Goal: Use online tool/utility: Use online tool/utility

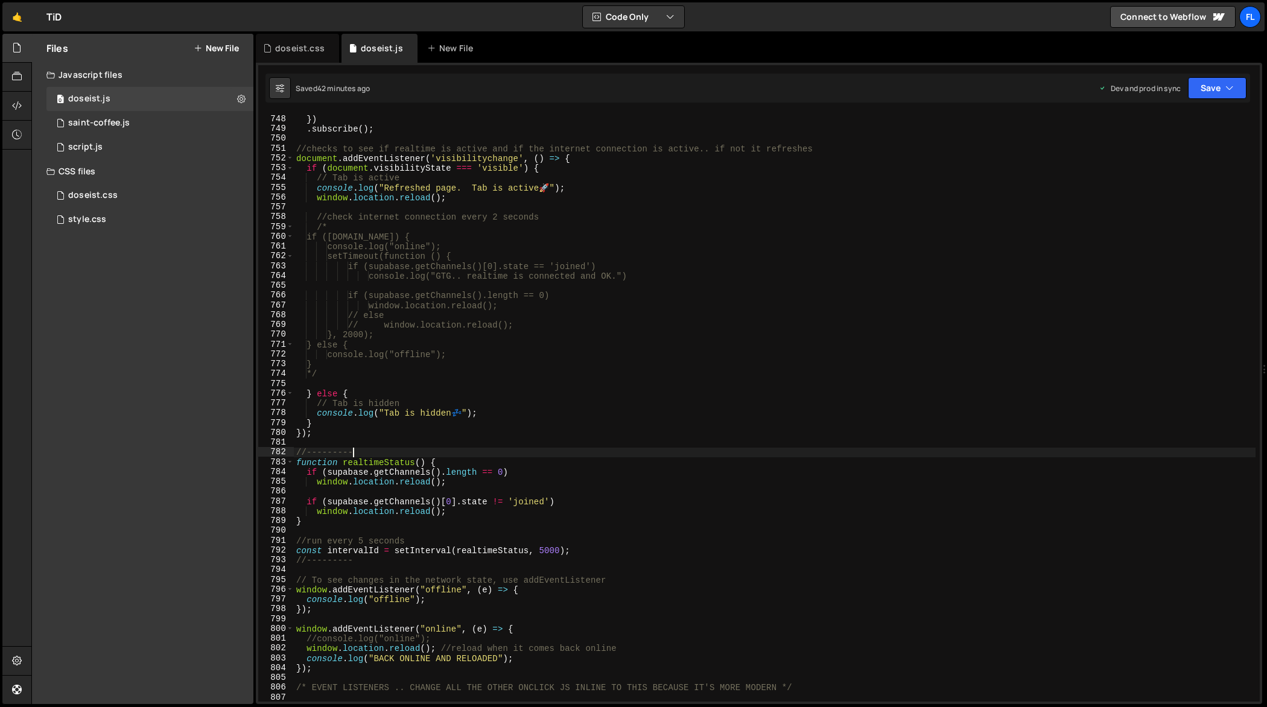
scroll to position [7360, 0]
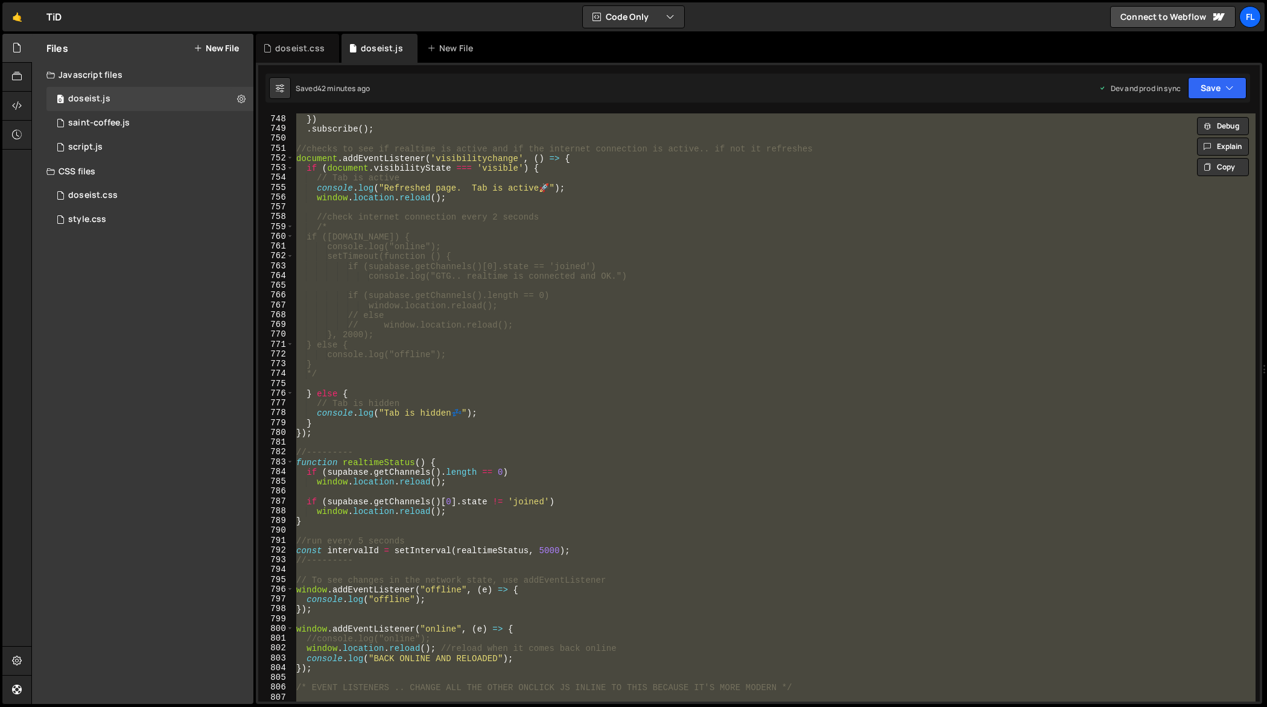
type textarea "});"
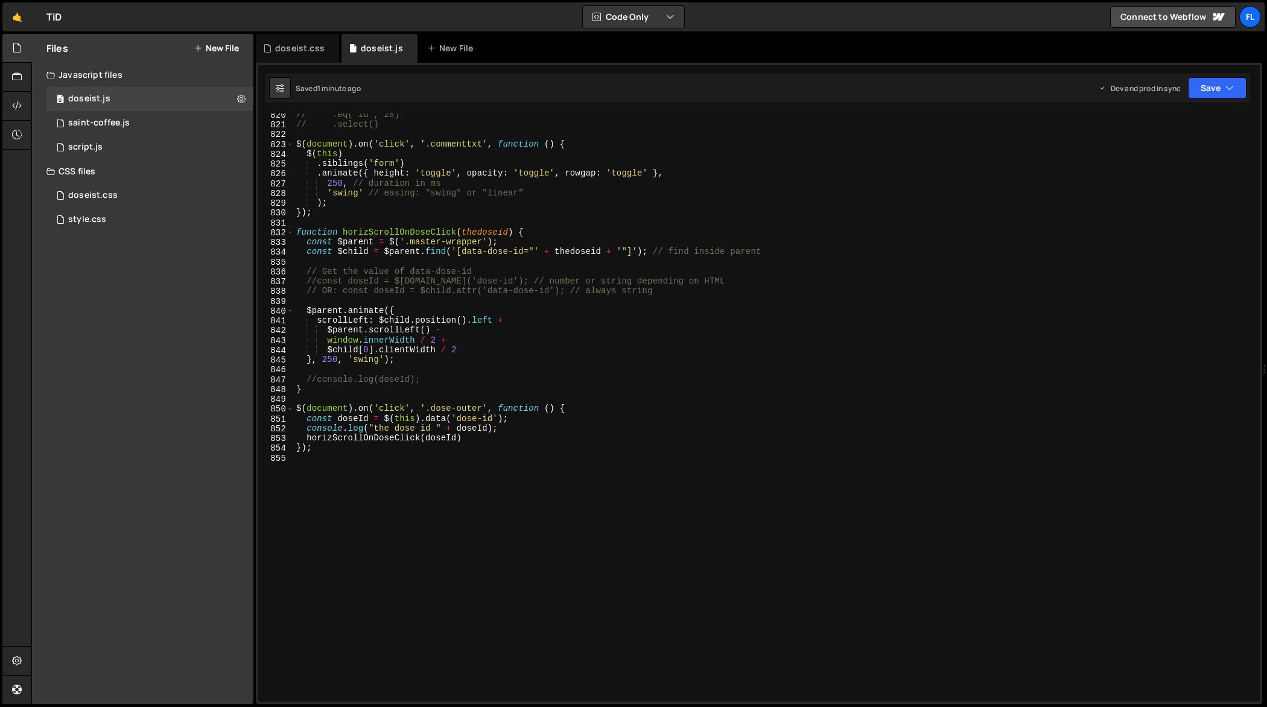
scroll to position [8070, 0]
click at [327, 361] on div "// .eq('id', 28) // .select() $ ( document ) . on ( 'click' , '.commenttxt' , f…" at bounding box center [775, 414] width 962 height 609
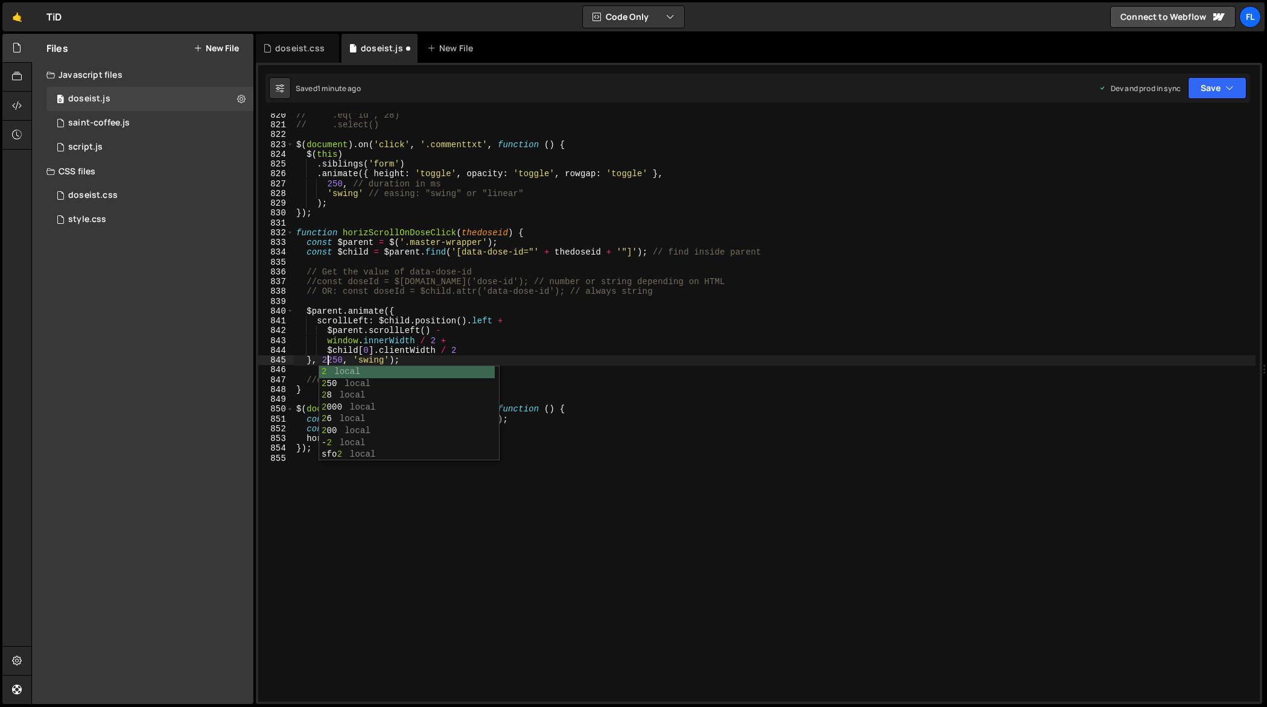
scroll to position [0, 2]
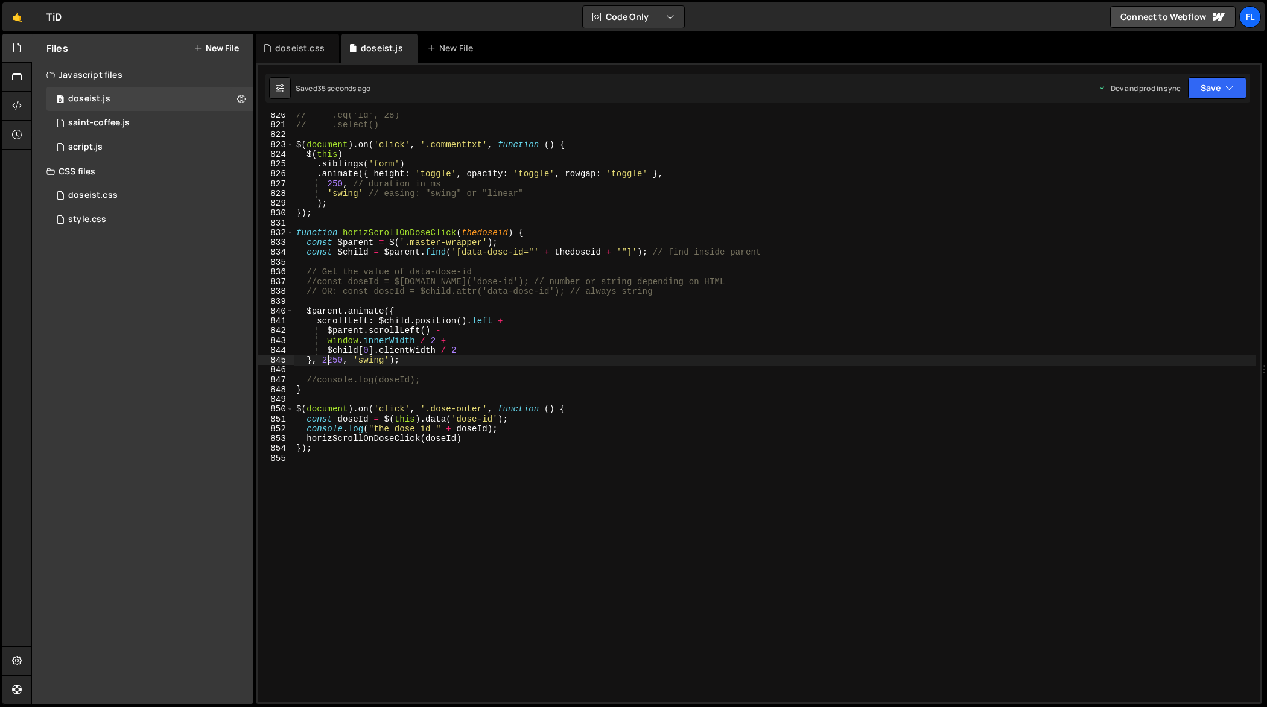
click at [374, 362] on div "// .eq('id', 28) // .select() $ ( document ) . on ( 'click' , '.commenttxt' , f…" at bounding box center [775, 414] width 962 height 609
click at [481, 439] on div "// .eq('id', 28) // .select() $ ( document ) . on ( 'click' , '.commenttxt' , f…" at bounding box center [775, 414] width 962 height 609
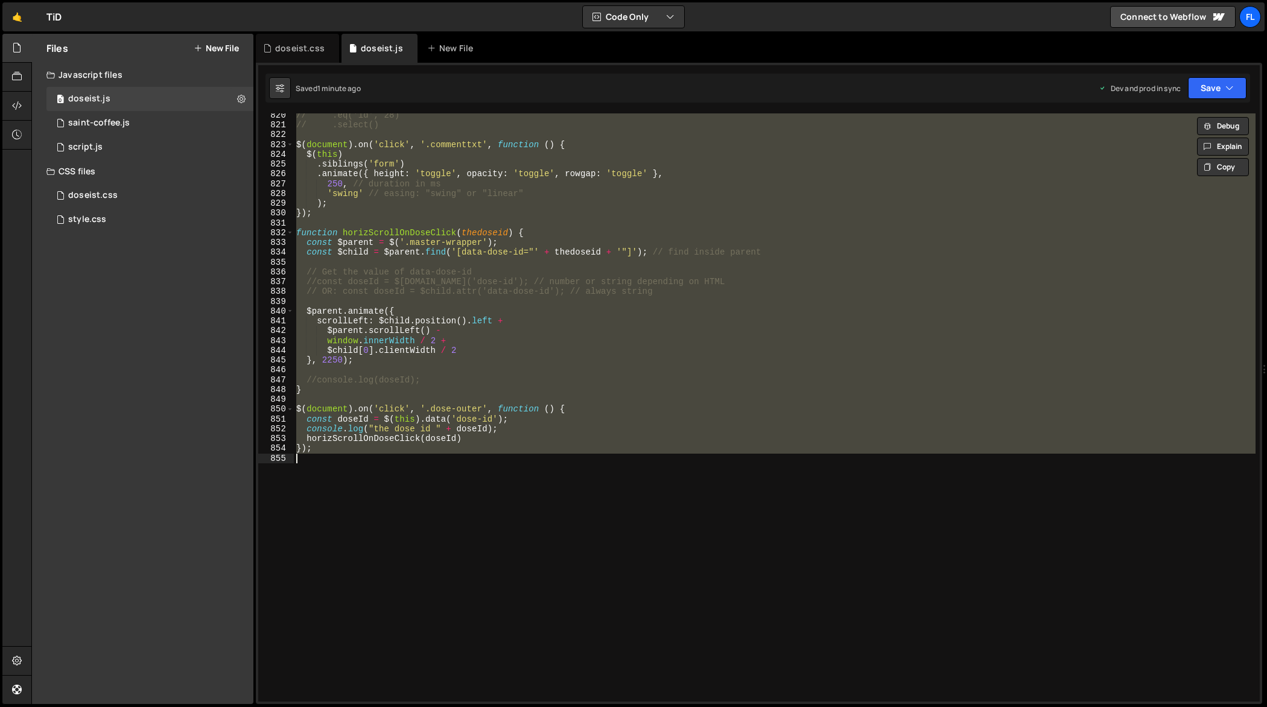
scroll to position [0, 0]
paste textarea
type textarea "});"
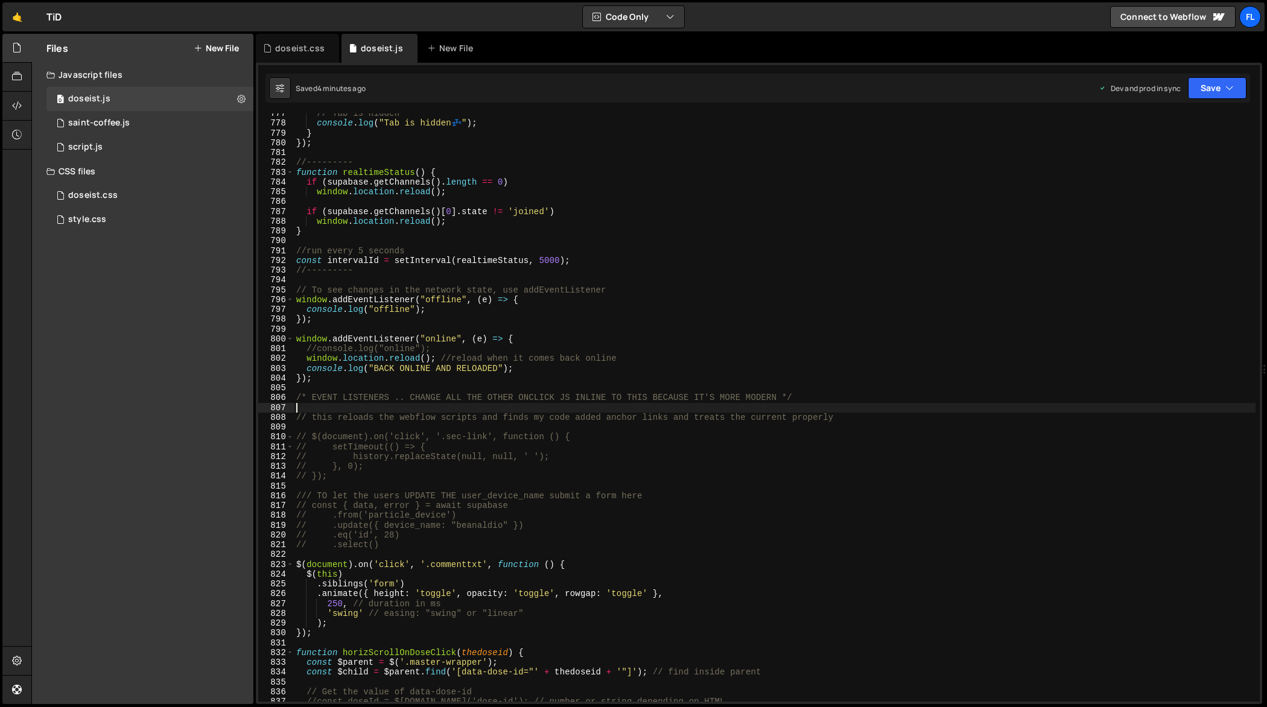
click at [492, 466] on div "// Tab is hidden console . log ( "Tab is hidden 💤 " ) ; } }) ; //--------- func…" at bounding box center [775, 413] width 962 height 609
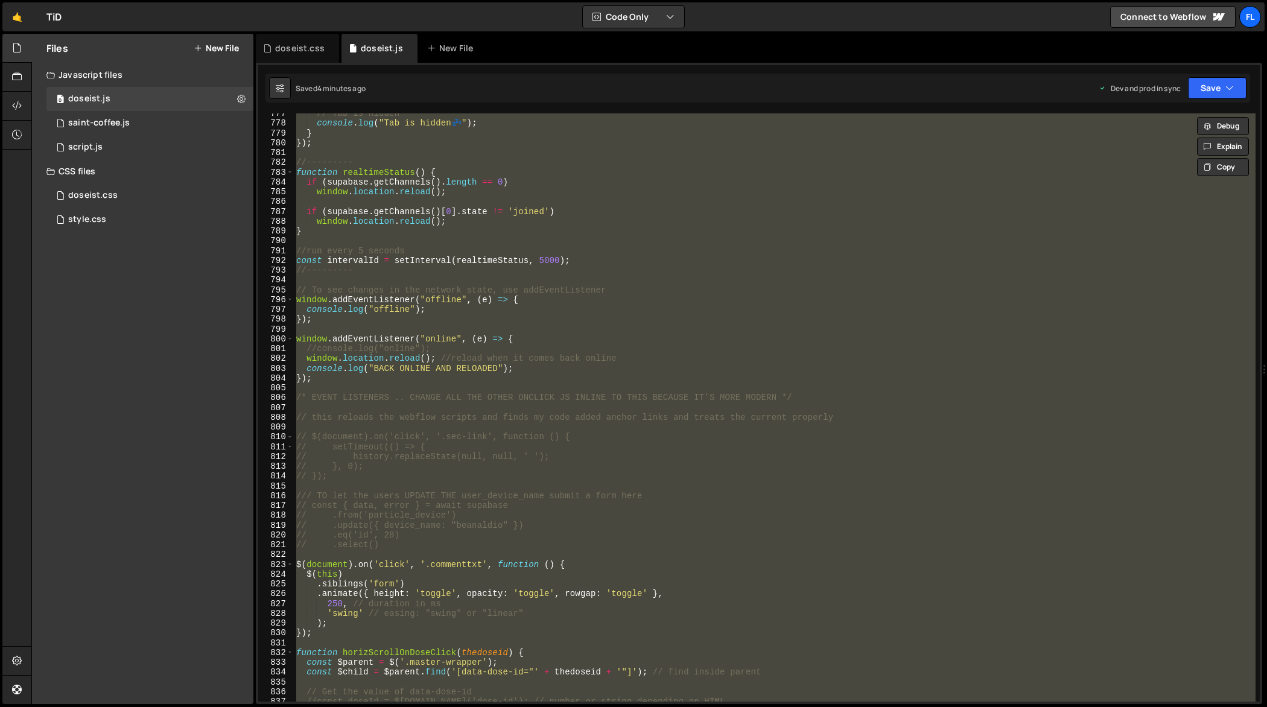
paste textarea
type textarea "});"
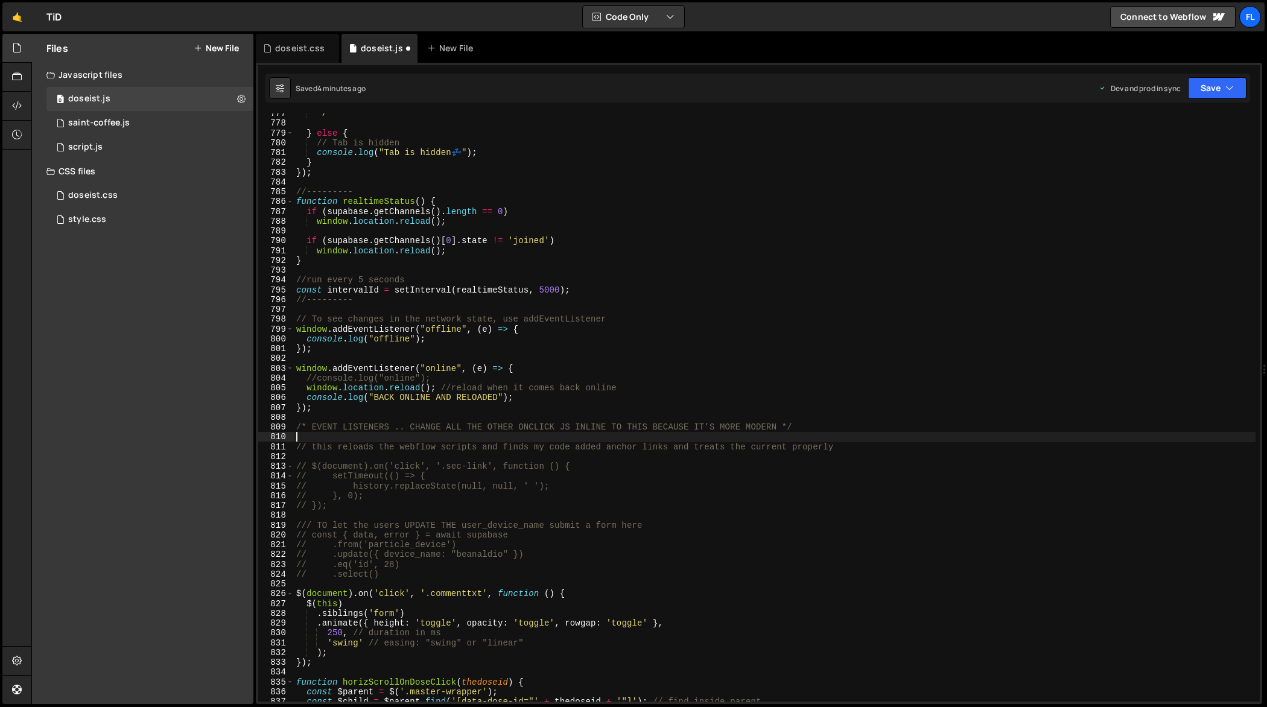
scroll to position [7650, 0]
click at [455, 469] on div "*/ } else { // Tab is hidden console . log ( "Tab is hidden 💤 " ) ; } }) ; //--…" at bounding box center [775, 413] width 962 height 609
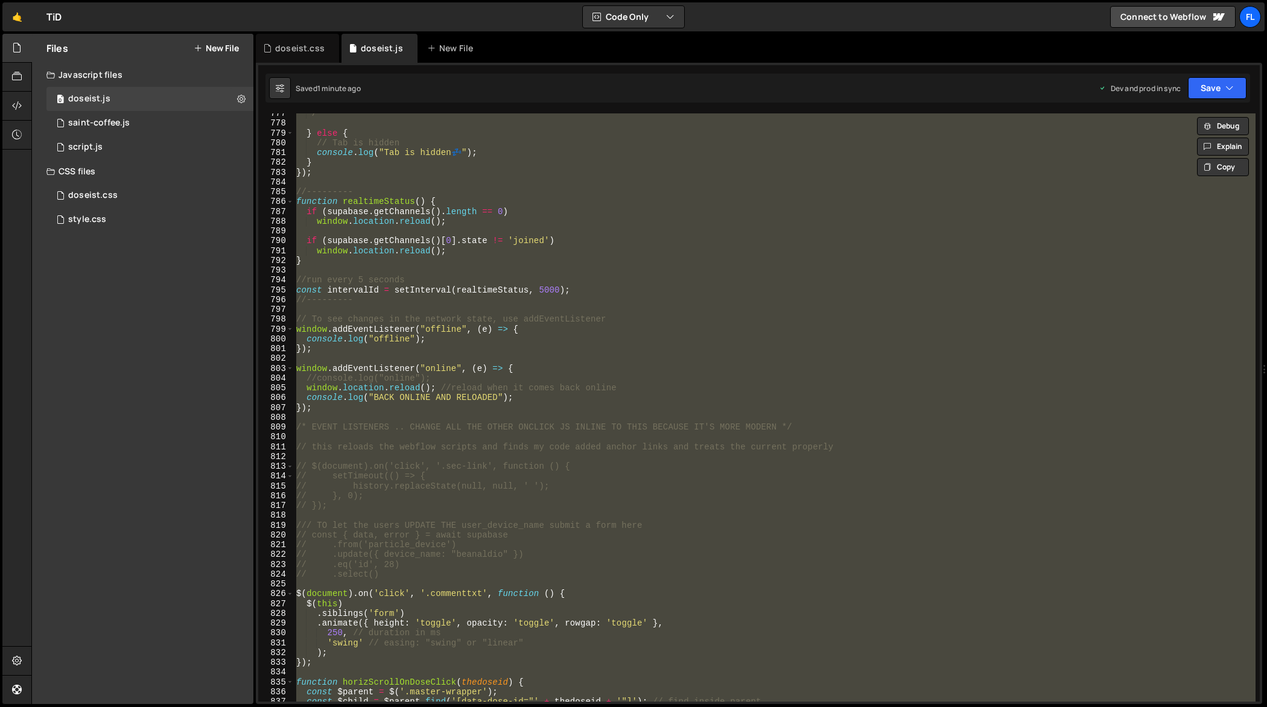
paste textarea
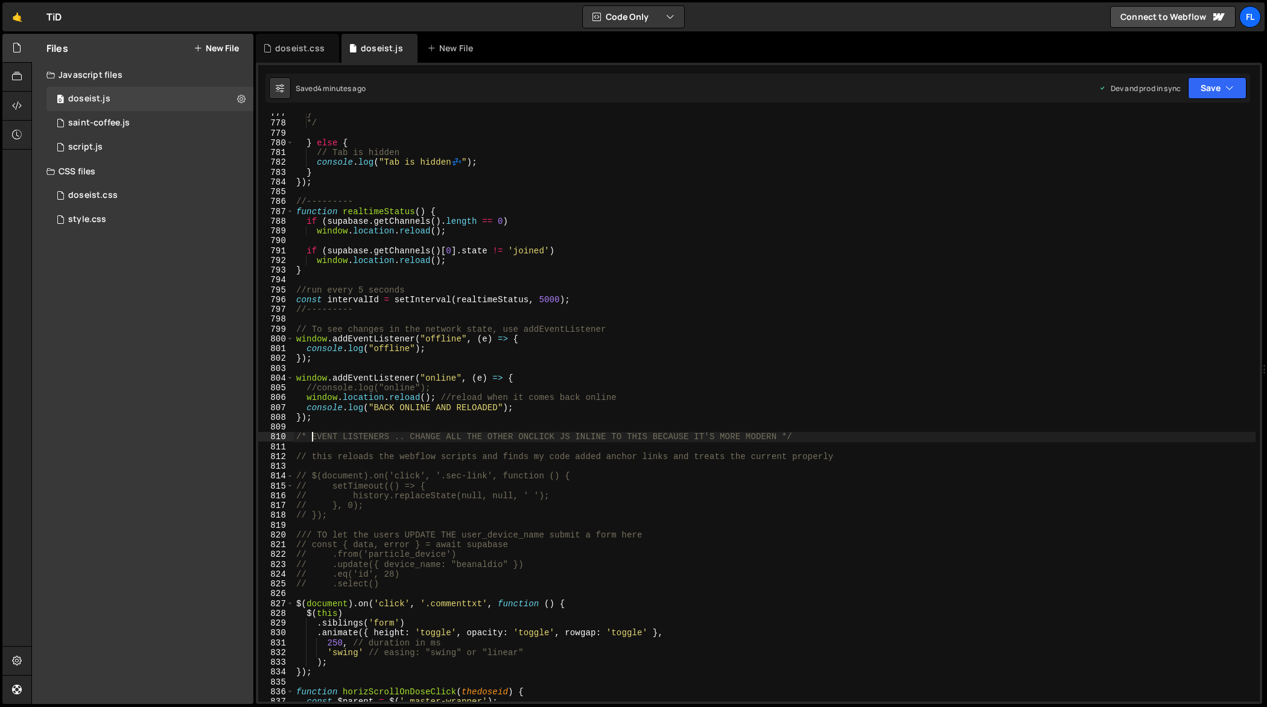
click at [489, 408] on div "} */ } else { // Tab is hidden console . log ( "Tab is hidden 💤 " ) ; } }) ; //…" at bounding box center [775, 413] width 962 height 609
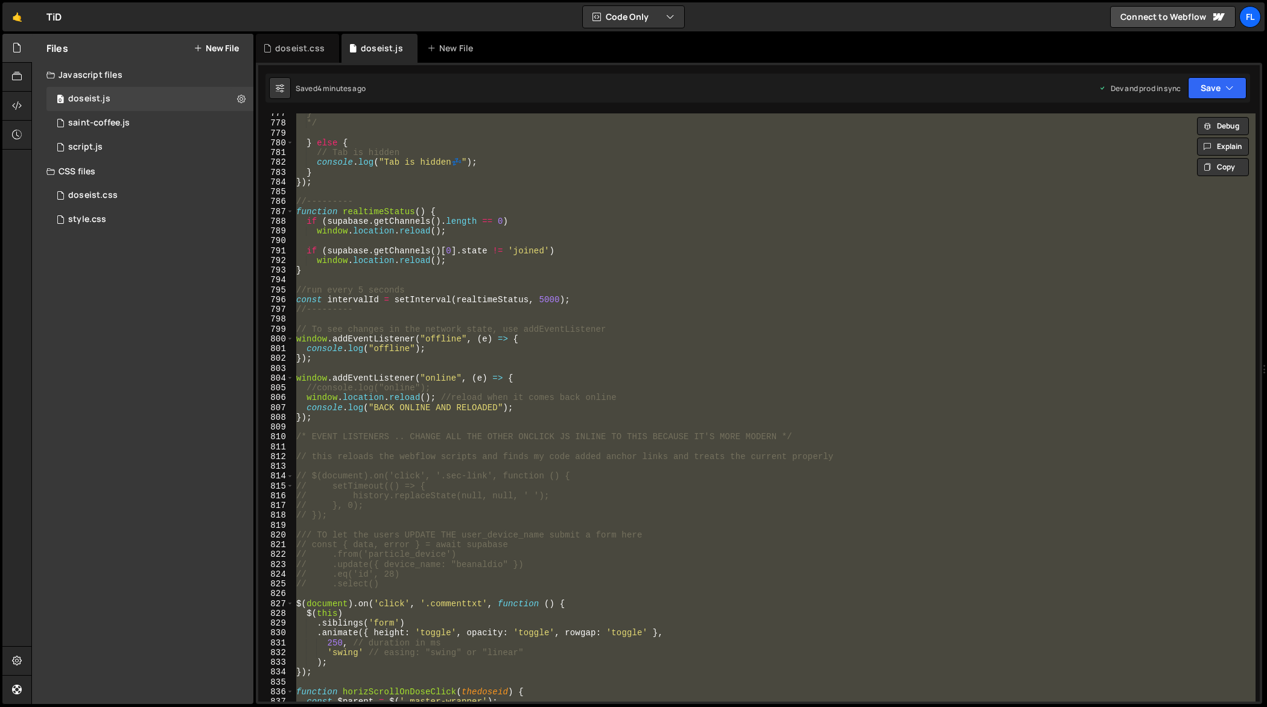
paste textarea
type textarea "});"
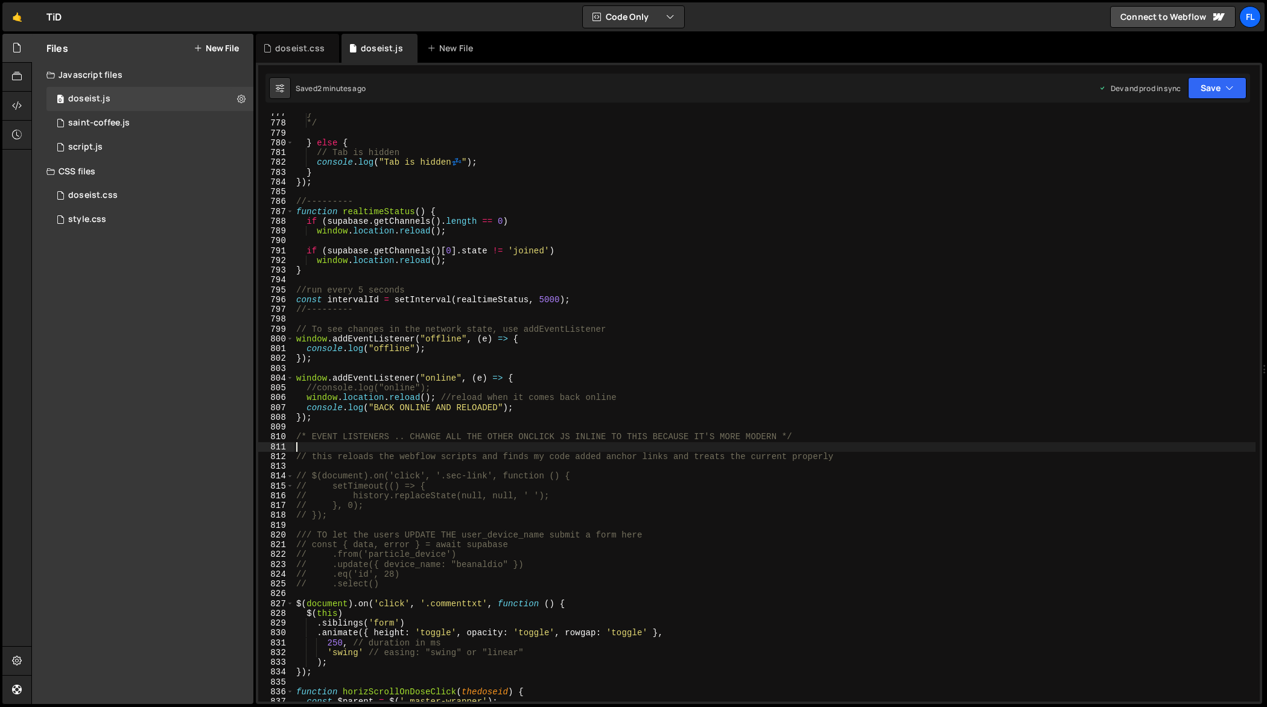
click at [507, 433] on div "} */ } else { // Tab is hidden console . log ( "Tab is hidden 💤 " ) ; } }) ; //…" at bounding box center [775, 413] width 962 height 609
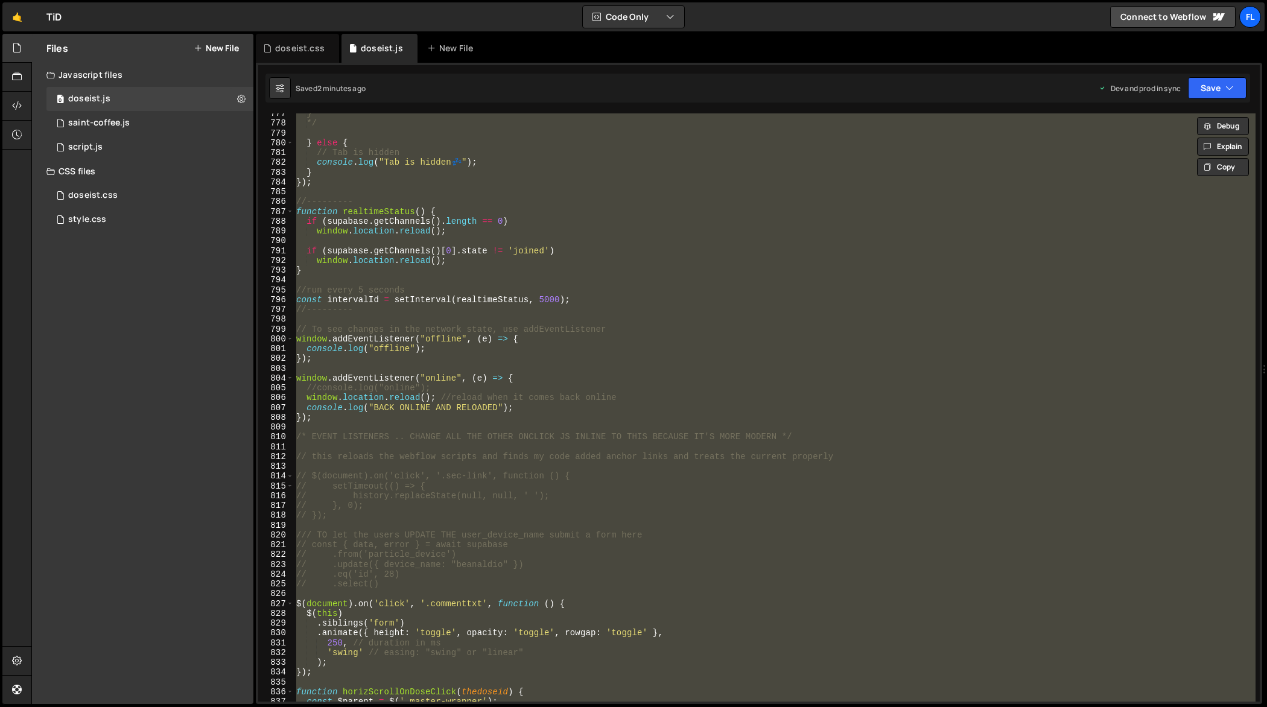
paste textarea
type textarea "});"
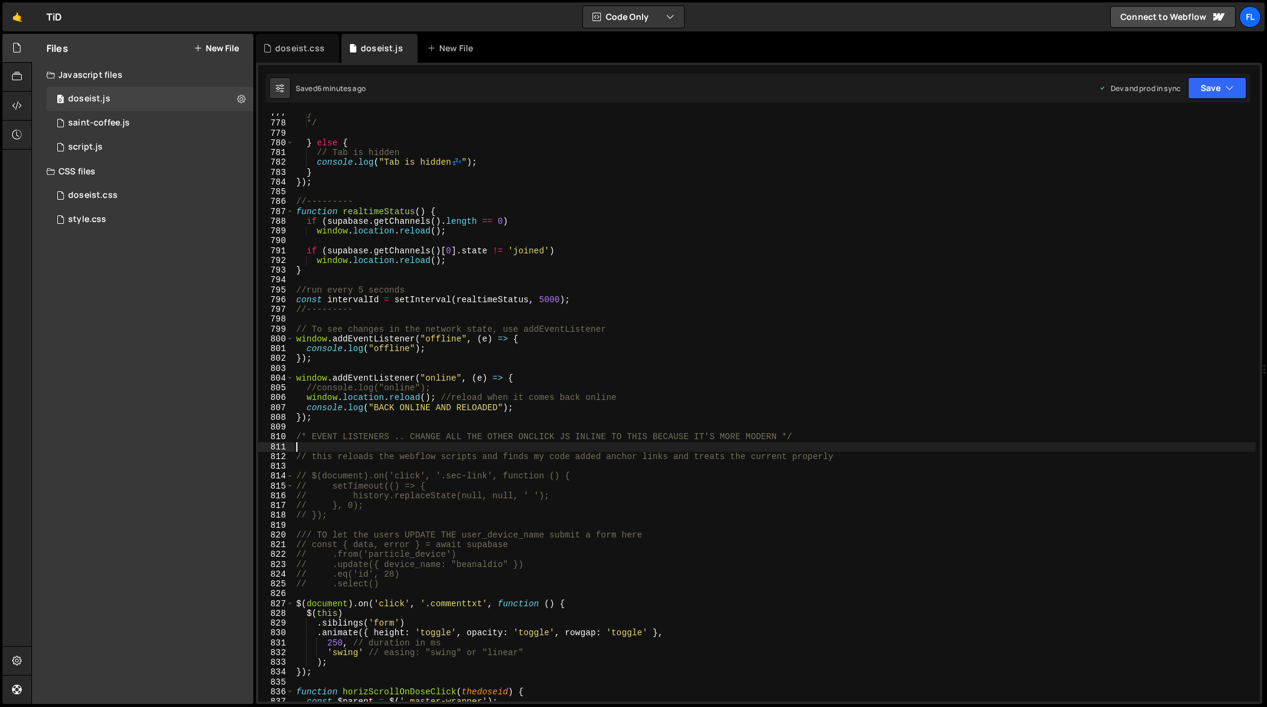
click at [453, 483] on div "} */ } else { // Tab is hidden console . log ( "Tab is hidden 💤 " ) ; } }) ; //…" at bounding box center [775, 413] width 962 height 609
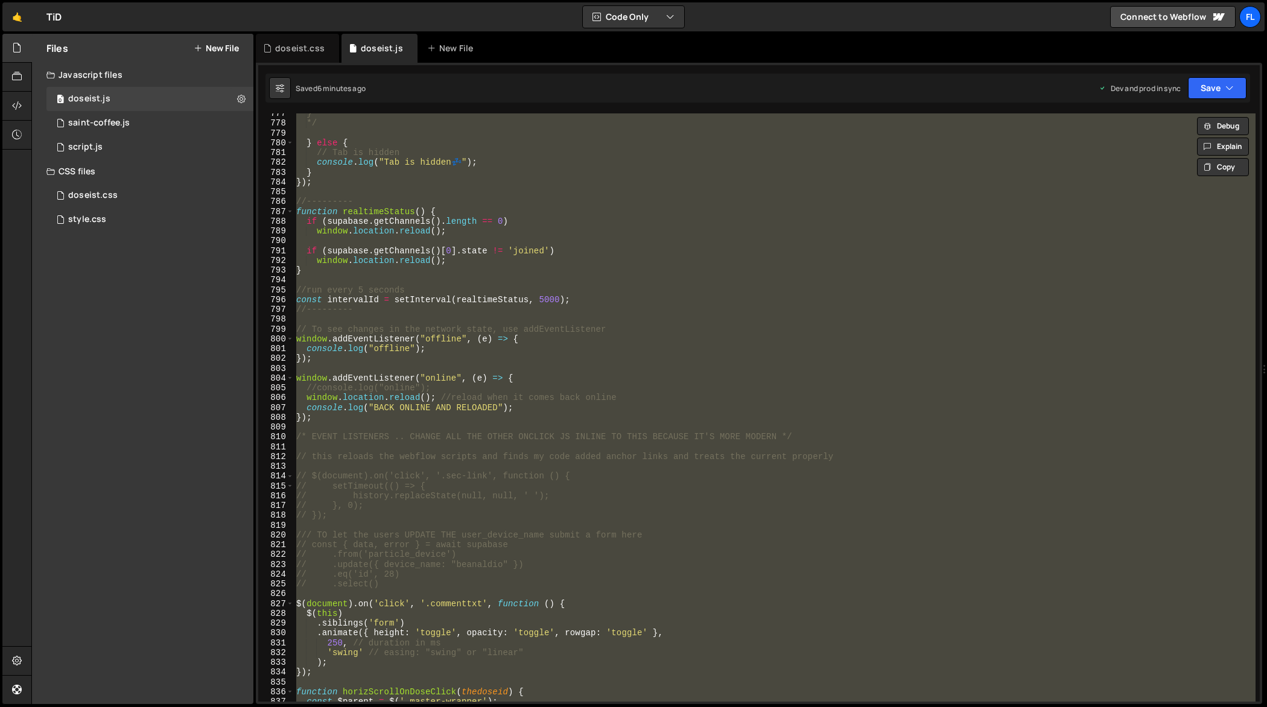
paste textarea
type textarea "});"
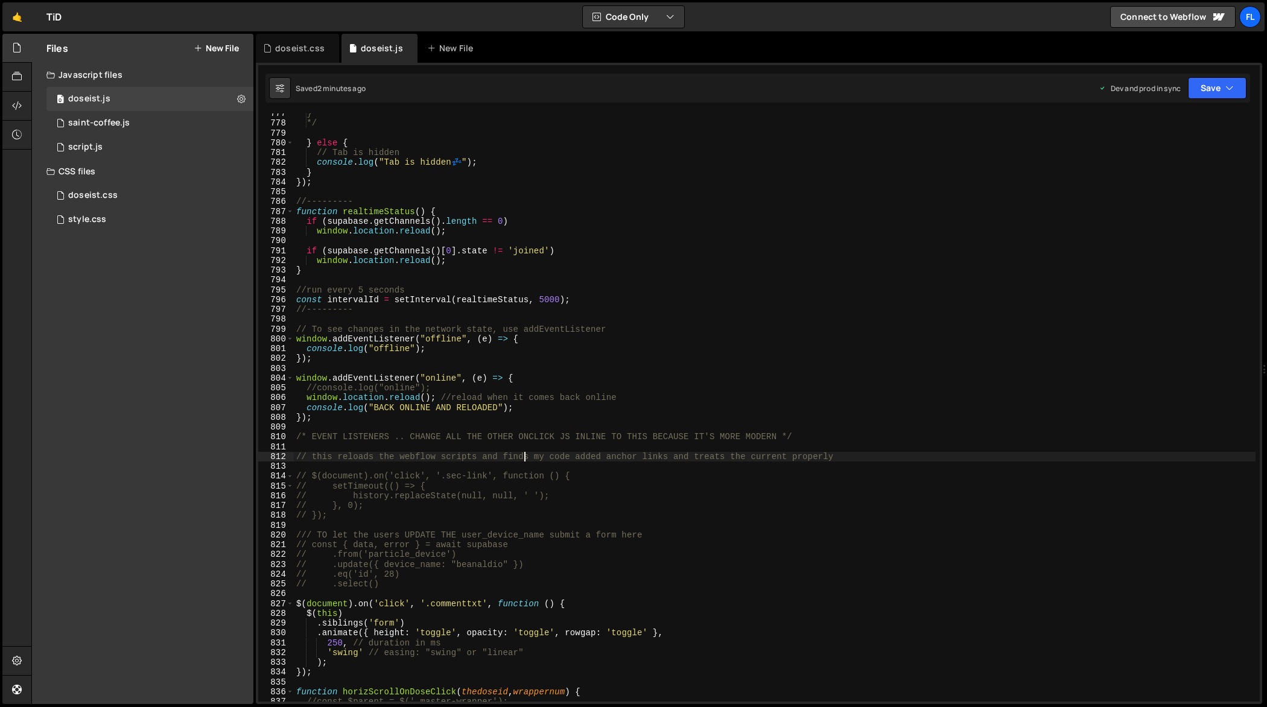
click at [522, 454] on div "} */ } else { // Tab is hidden console . log ( "Tab is hidden 💤 " ) ; } }) ; //…" at bounding box center [775, 413] width 962 height 609
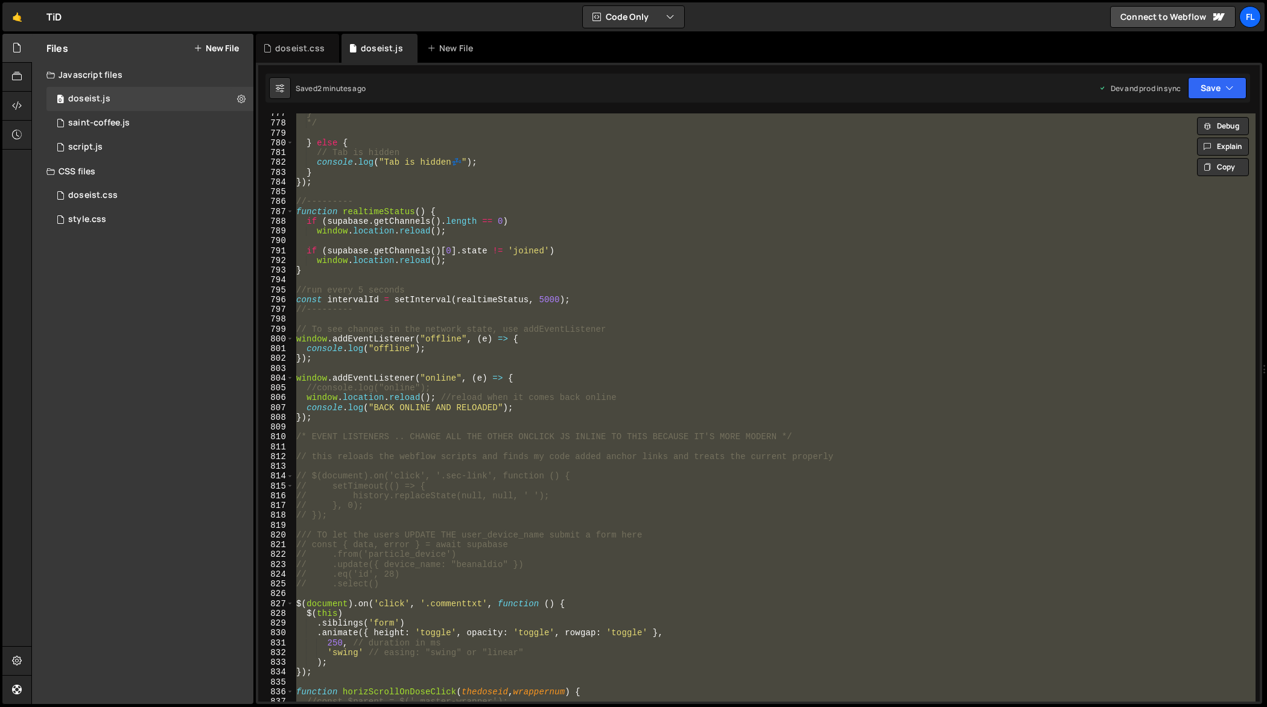
paste textarea
type textarea "});"
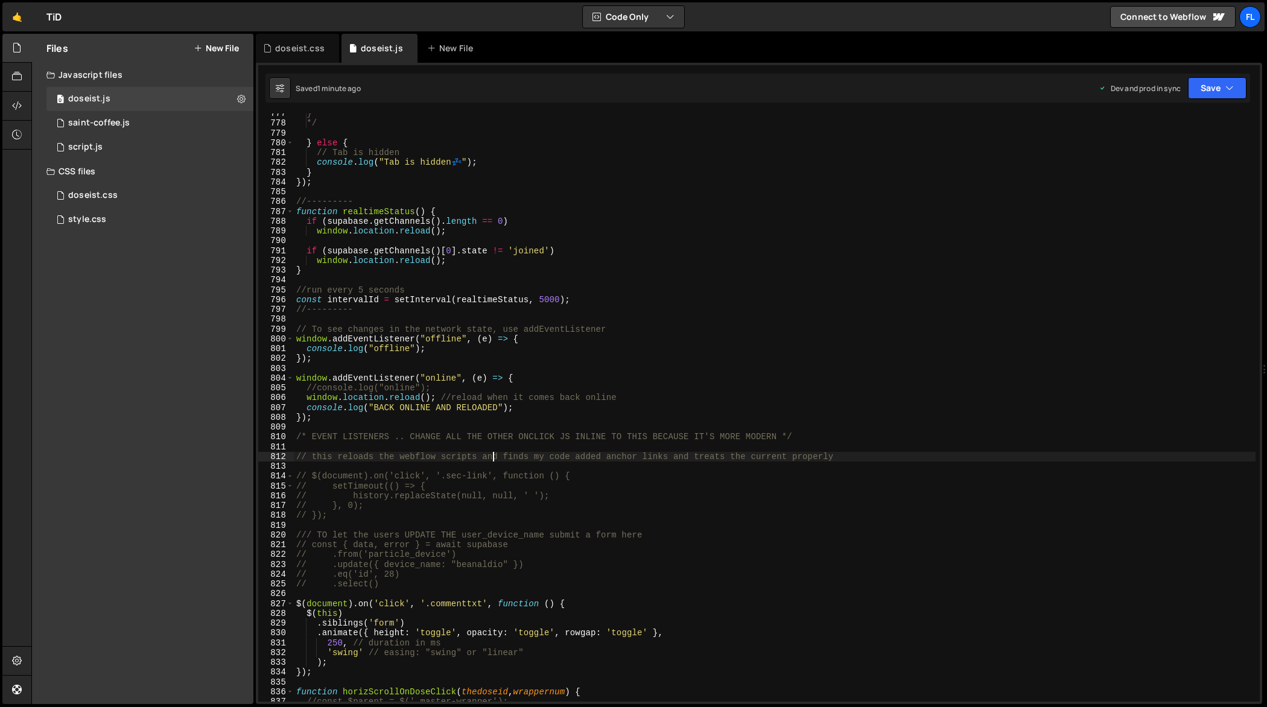
click at [490, 458] on div "} */ } else { // Tab is hidden console . log ( "Tab is hidden 💤 " ) ; } }) ; //…" at bounding box center [775, 413] width 962 height 609
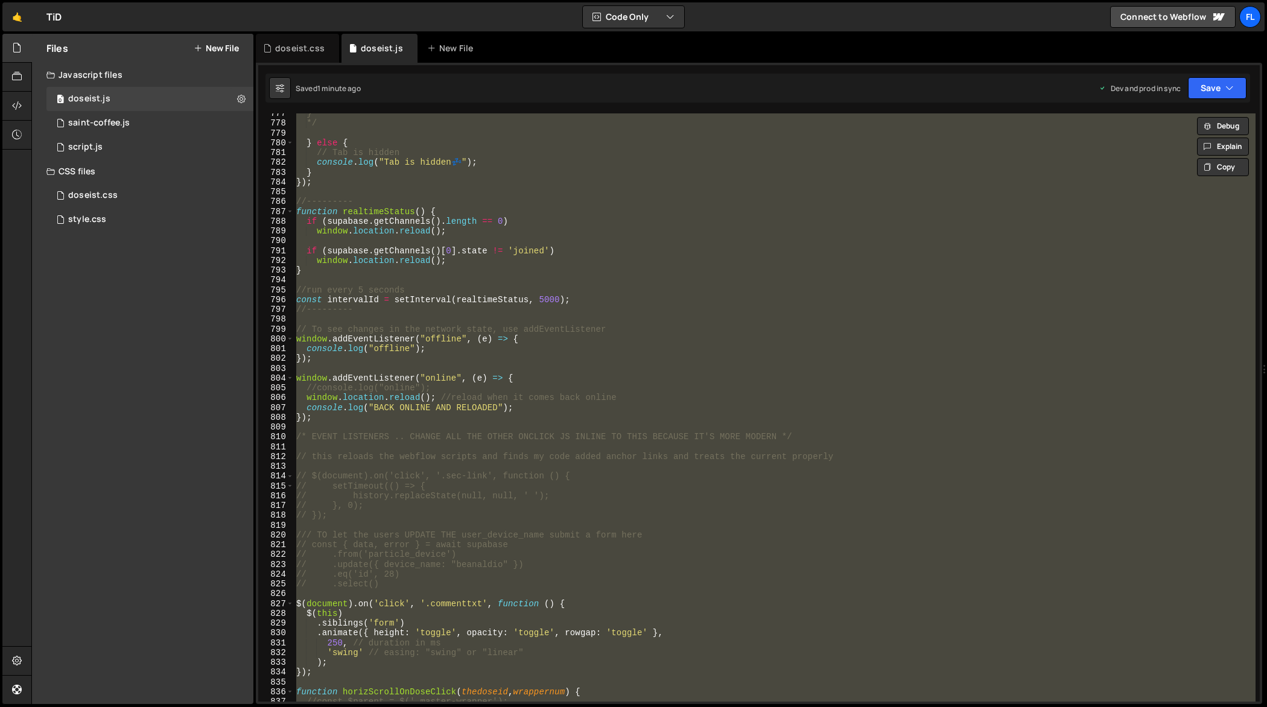
paste textarea
type textarea "});"
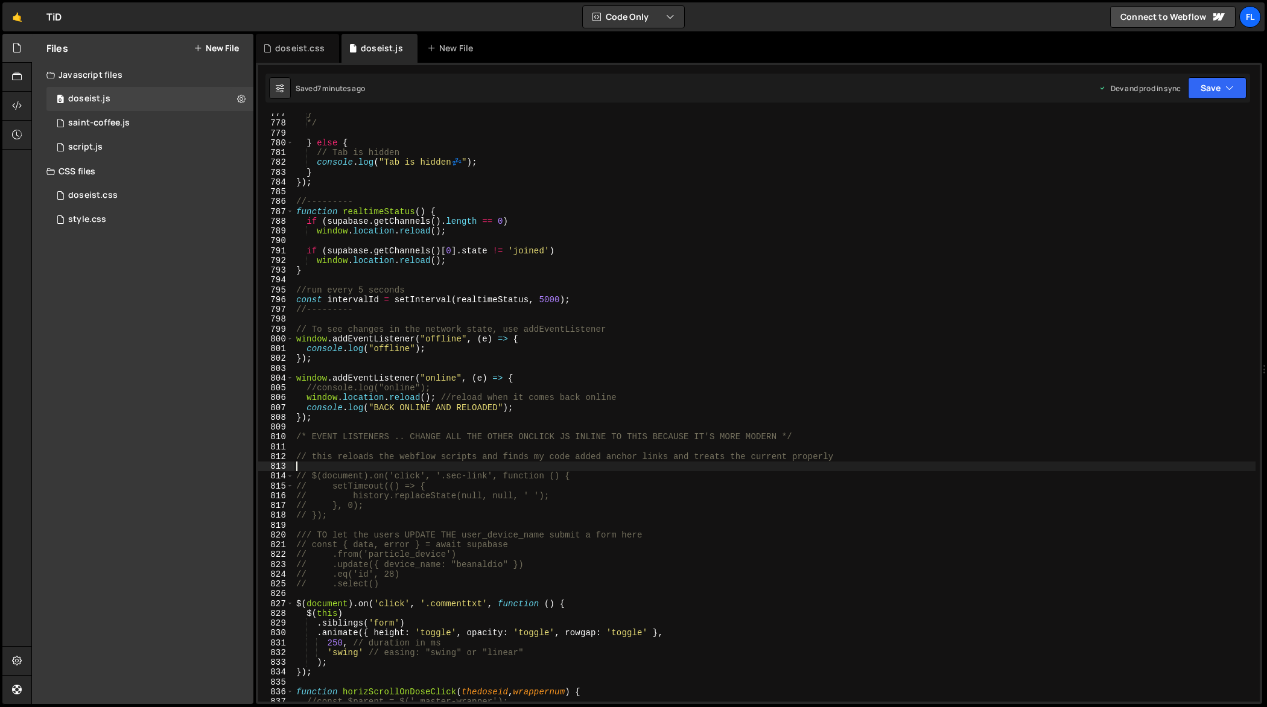
click at [437, 426] on div "} */ } else { // Tab is hidden console . log ( "Tab is hidden 💤 " ) ; } }) ; //…" at bounding box center [775, 413] width 962 height 609
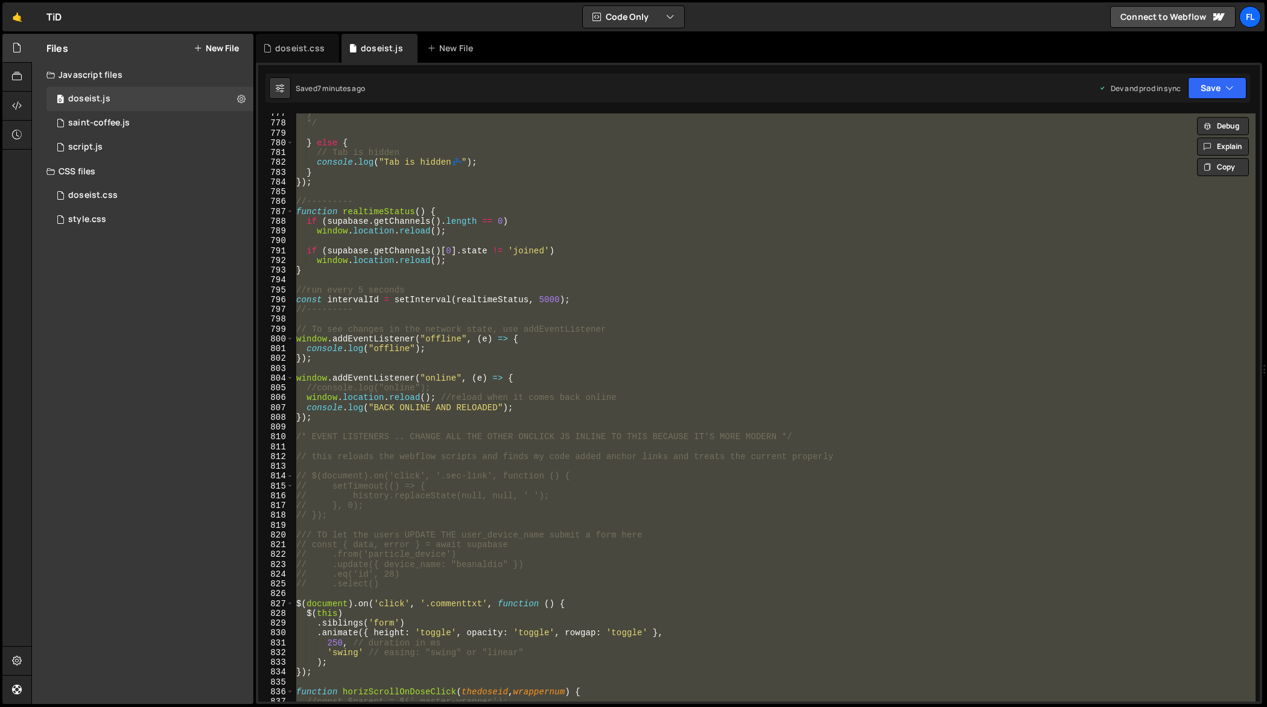
paste textarea
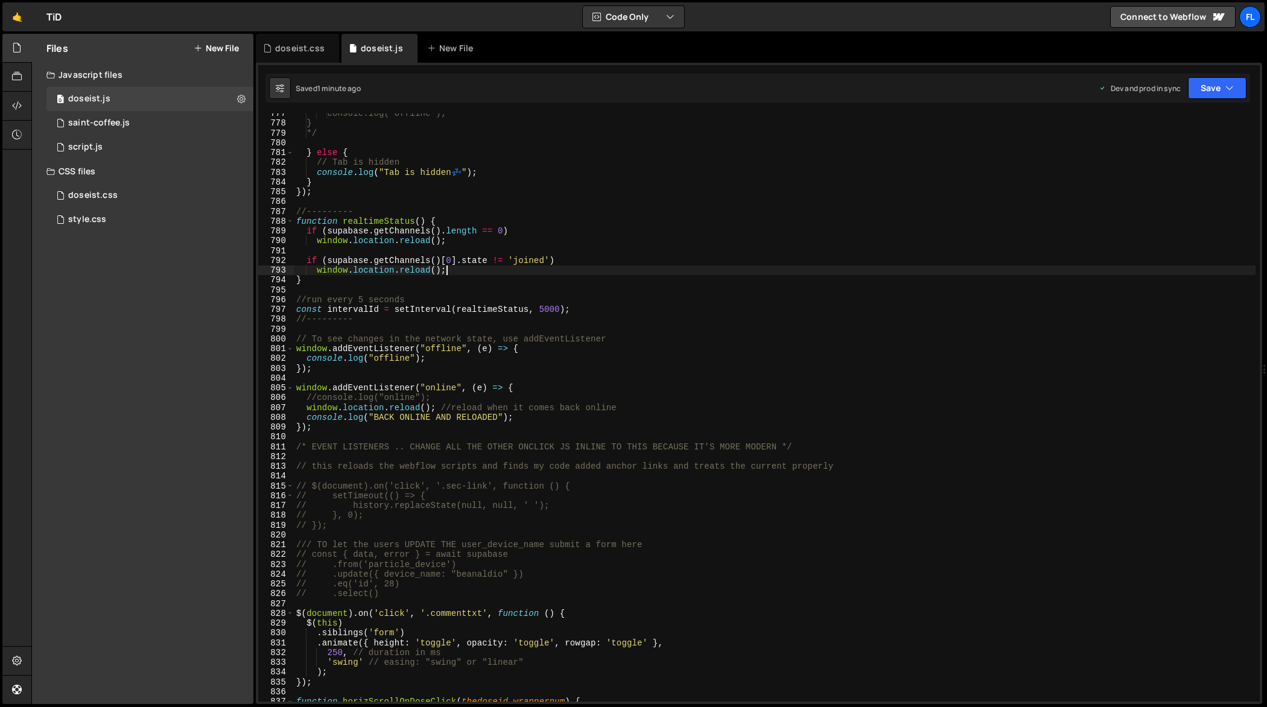
click at [512, 272] on div "console.log("offline"); } */ } else { // Tab is hidden console . log ( "Tab is …" at bounding box center [775, 413] width 962 height 609
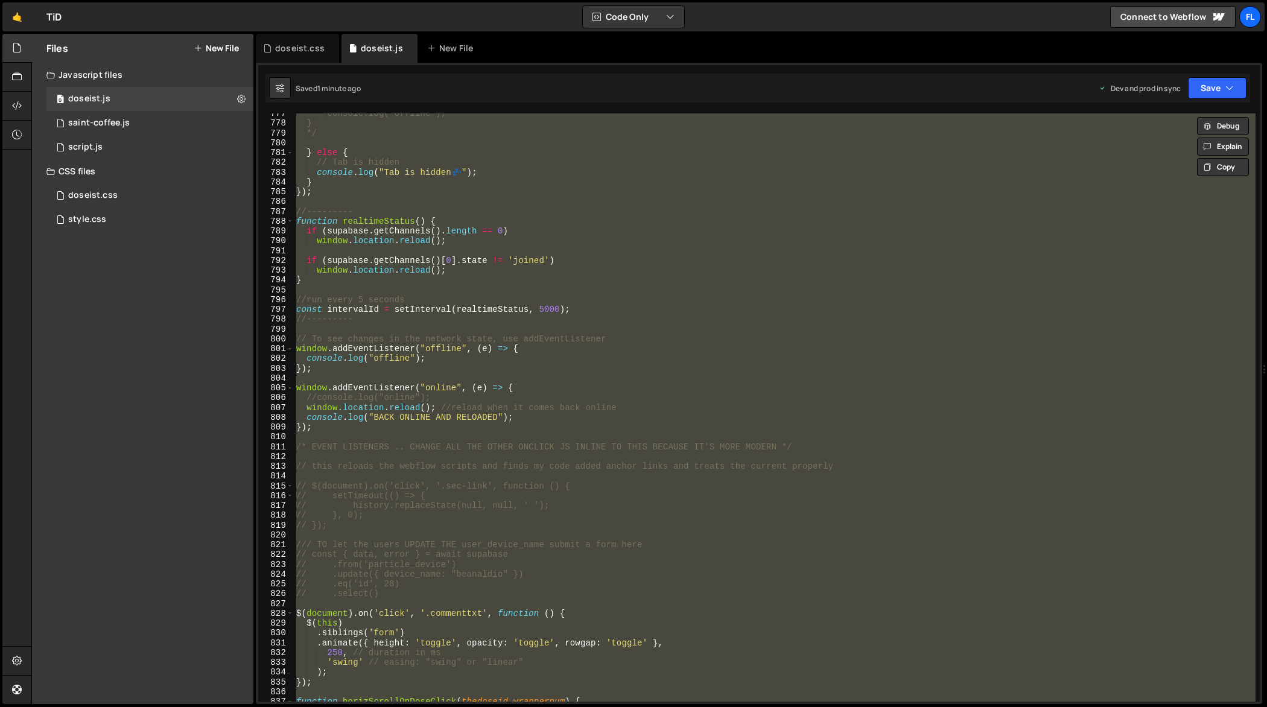
paste textarea
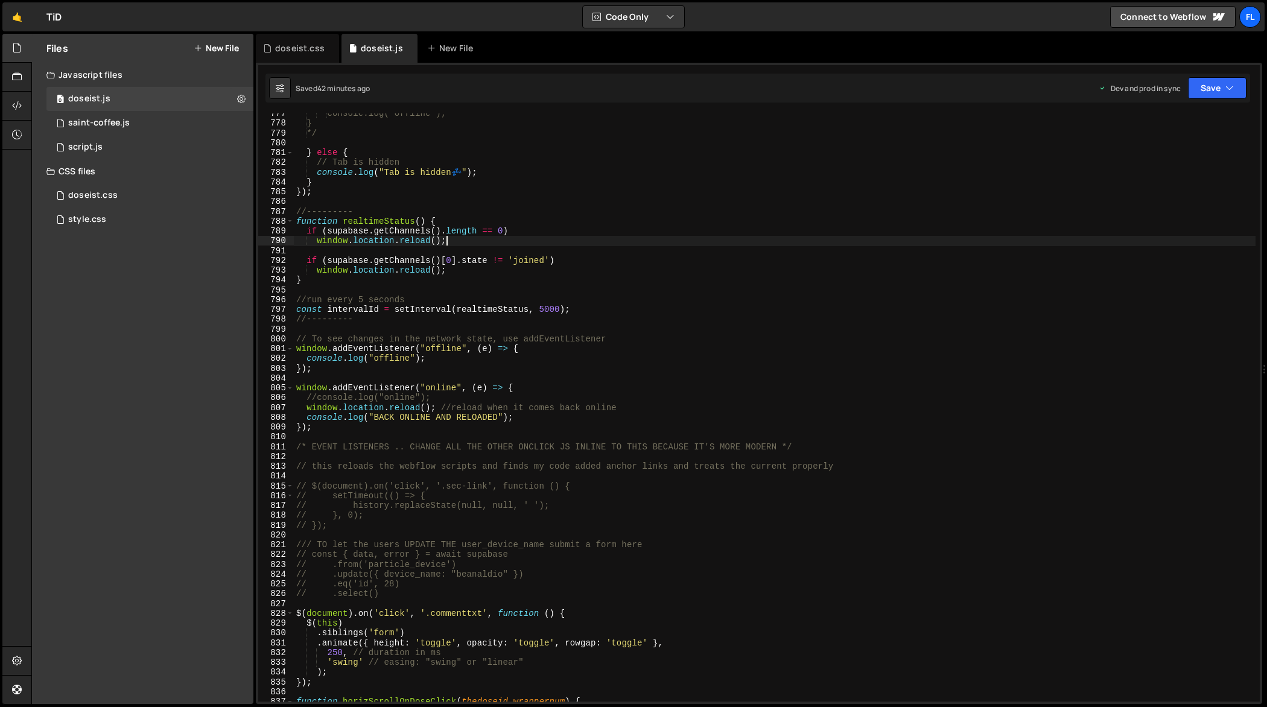
click at [551, 245] on div "console.log("offline"); } */ } else { // Tab is hidden console . log ( "Tab is …" at bounding box center [775, 413] width 962 height 609
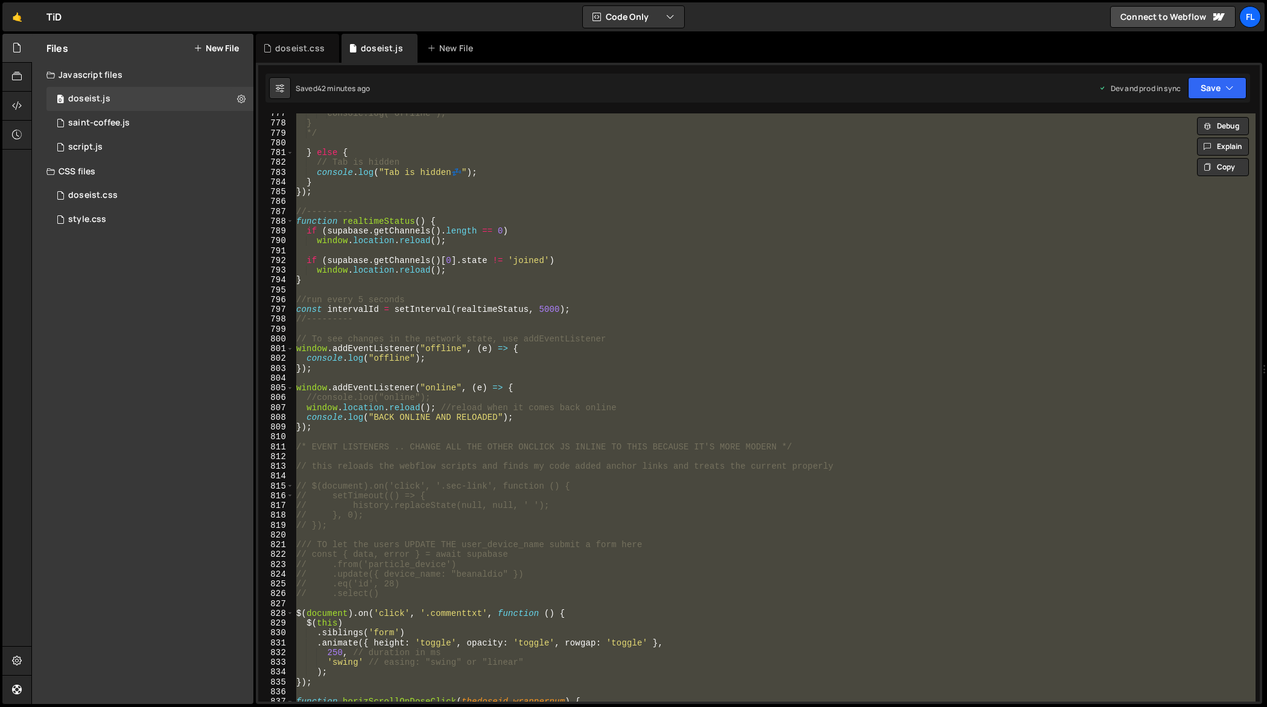
paste textarea
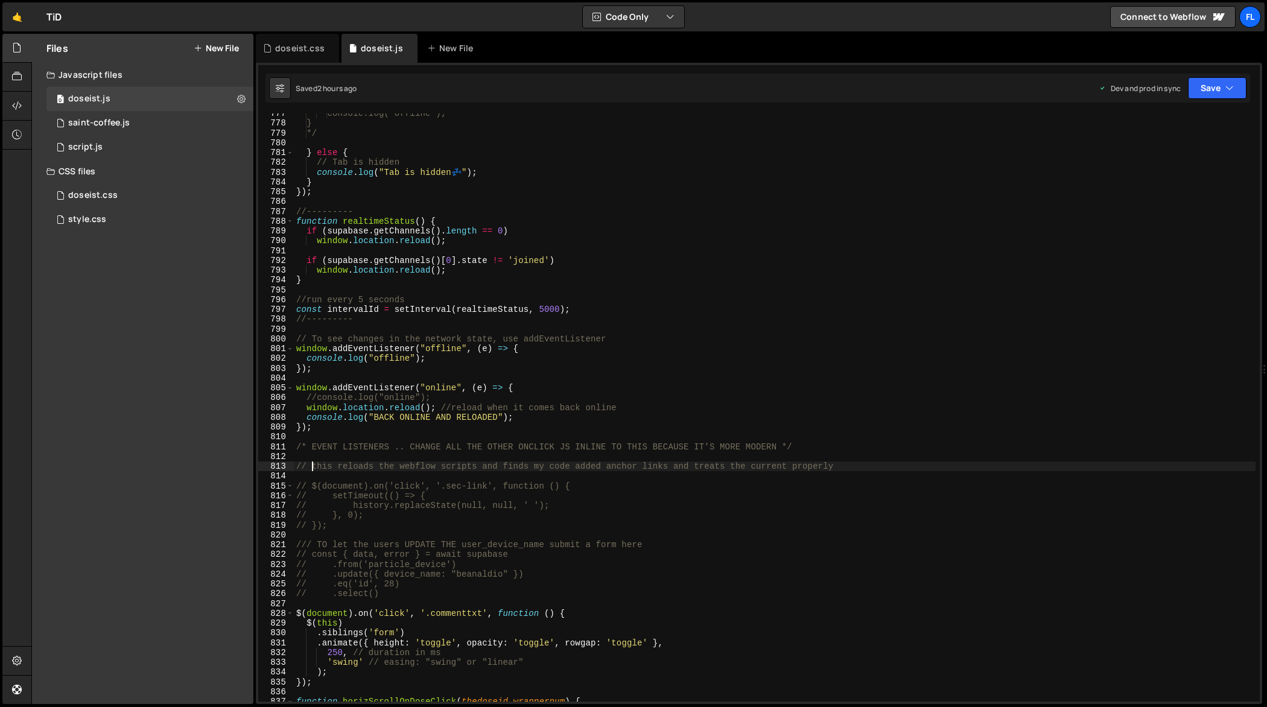
click at [517, 279] on div "console.log("offline"); } */ } else { // Tab is hidden console . log ( "Tab is …" at bounding box center [775, 413] width 962 height 609
type textarea "}"
click at [305, 51] on div "doseist.css" at bounding box center [299, 48] width 49 height 12
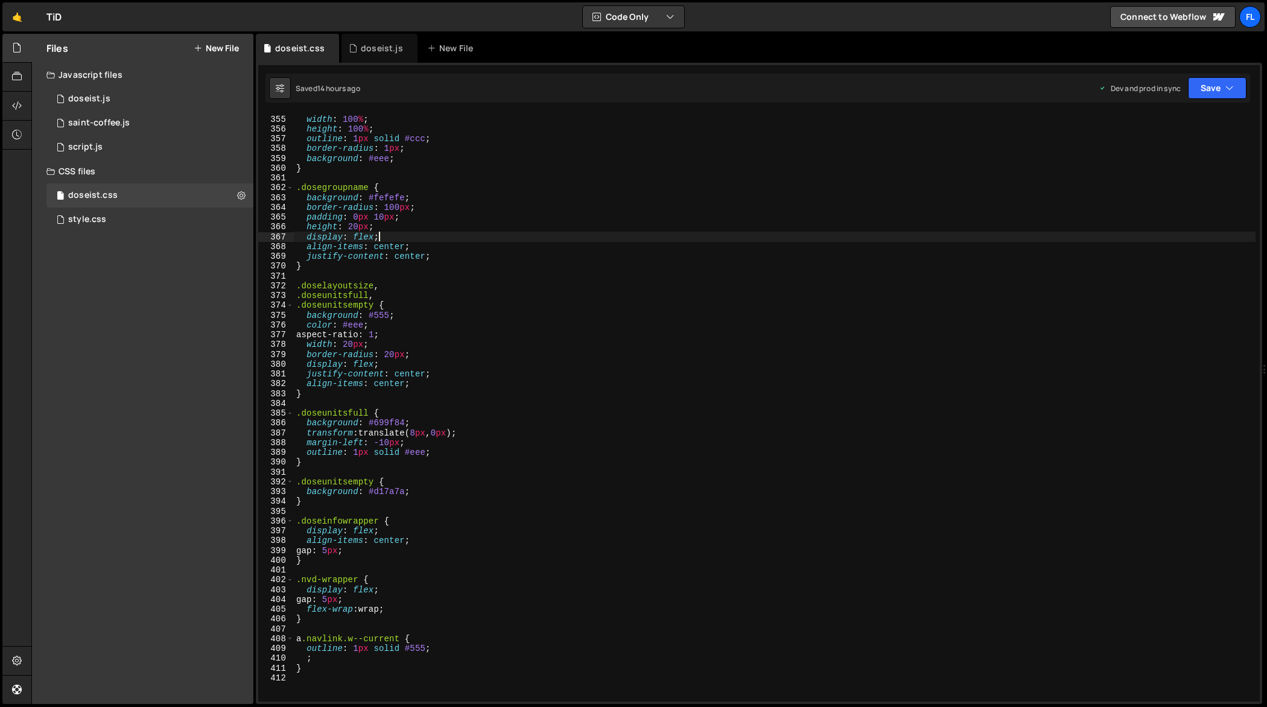
click at [512, 236] on div "position : absolute ; width : 100 % ; height : 100 % ; outline : 1 px solid #cc…" at bounding box center [775, 408] width 962 height 609
type textarea "}"
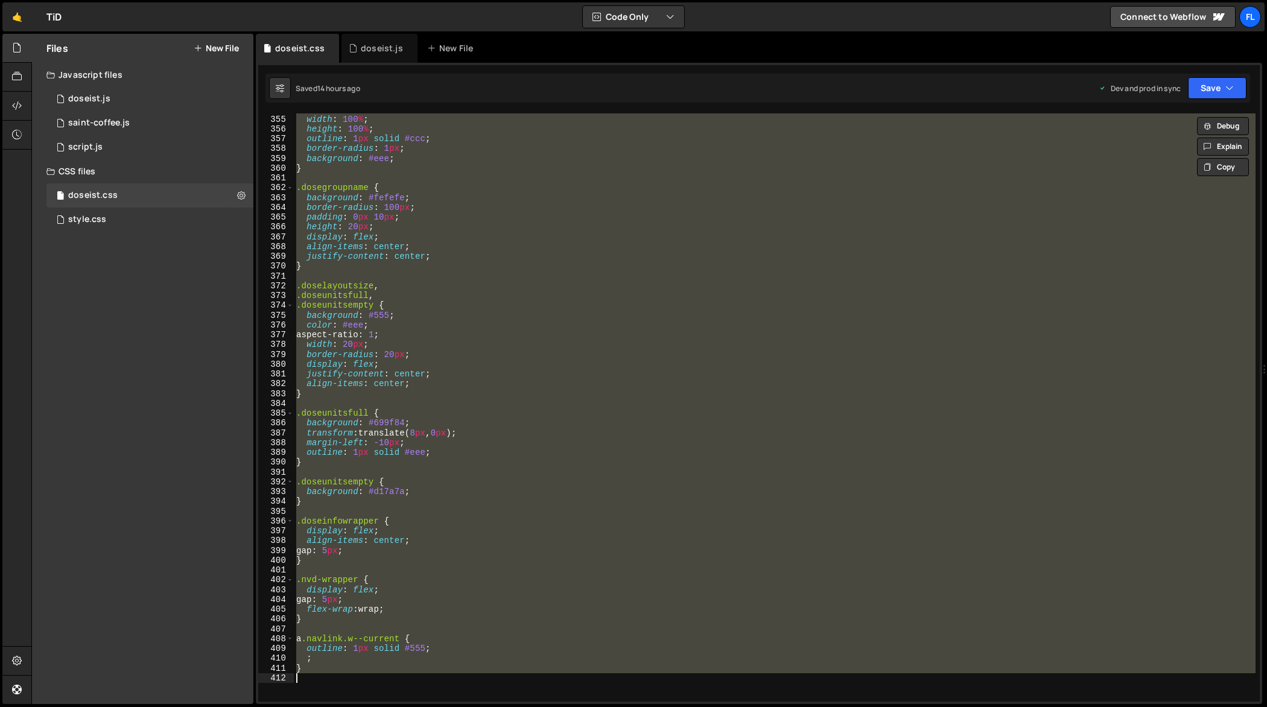
paste textarea
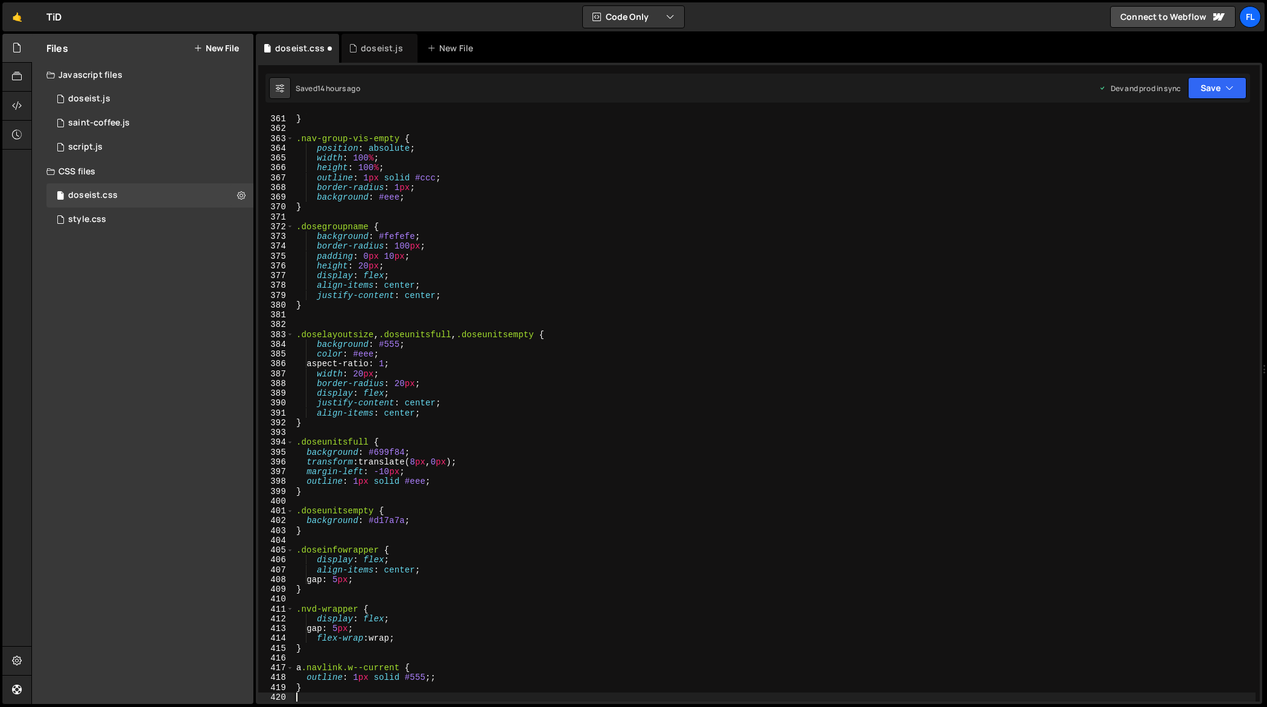
scroll to position [3528, 0]
type textarea "}"
